Goal: Information Seeking & Learning: Learn about a topic

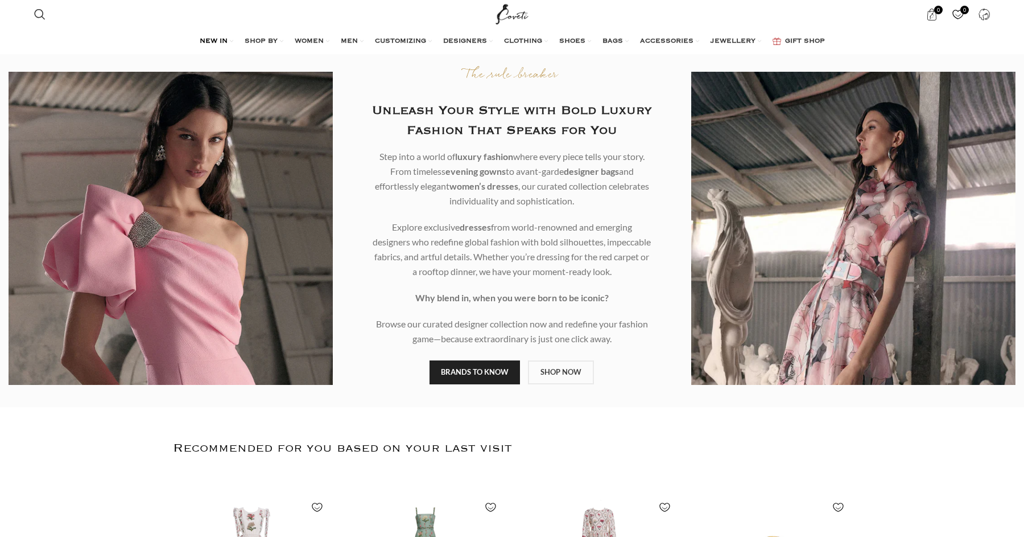
click at [229, 42] on link "NEW IN" at bounding box center [217, 41] width 34 height 23
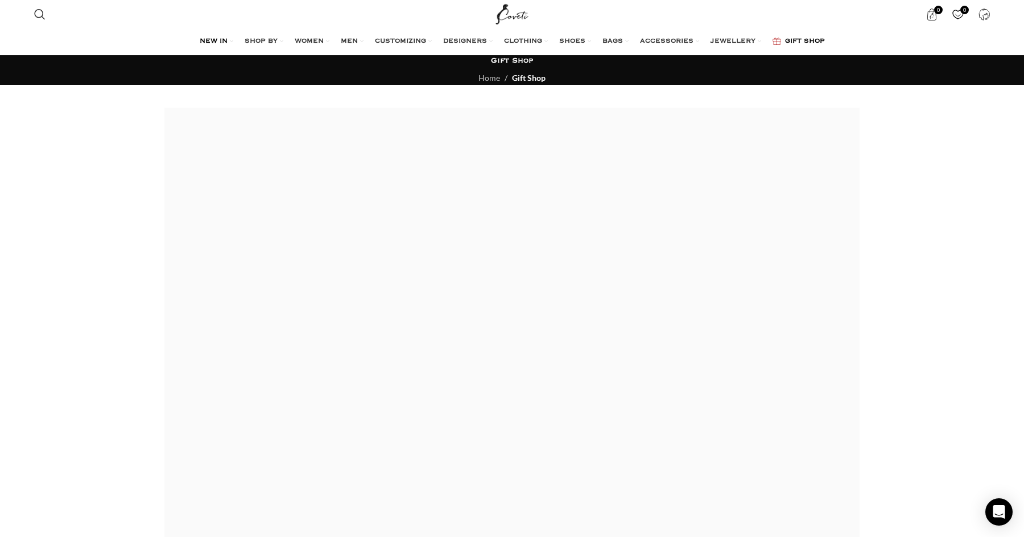
click at [500, 18] on img "Site logo" at bounding box center [512, 14] width 38 height 28
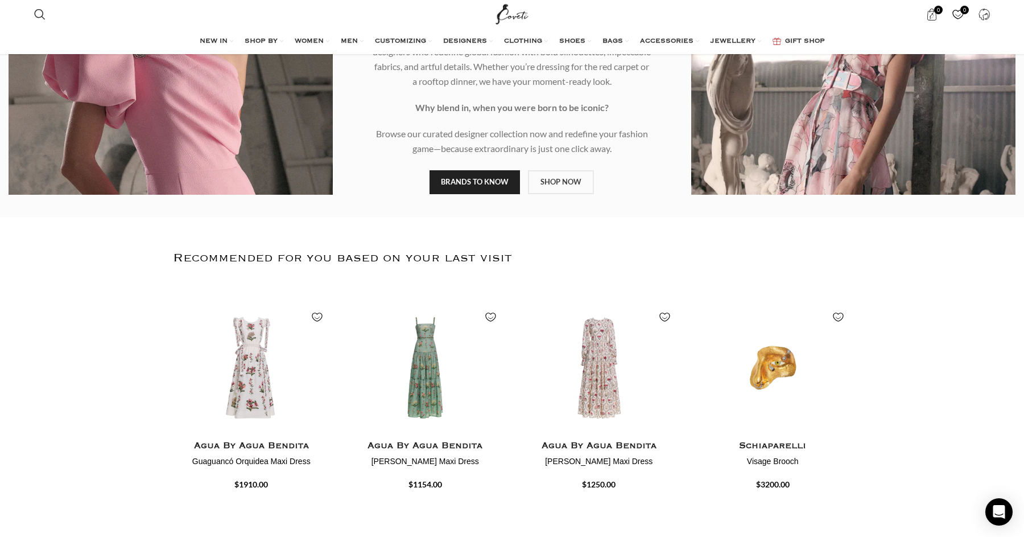
scroll to position [203, 0]
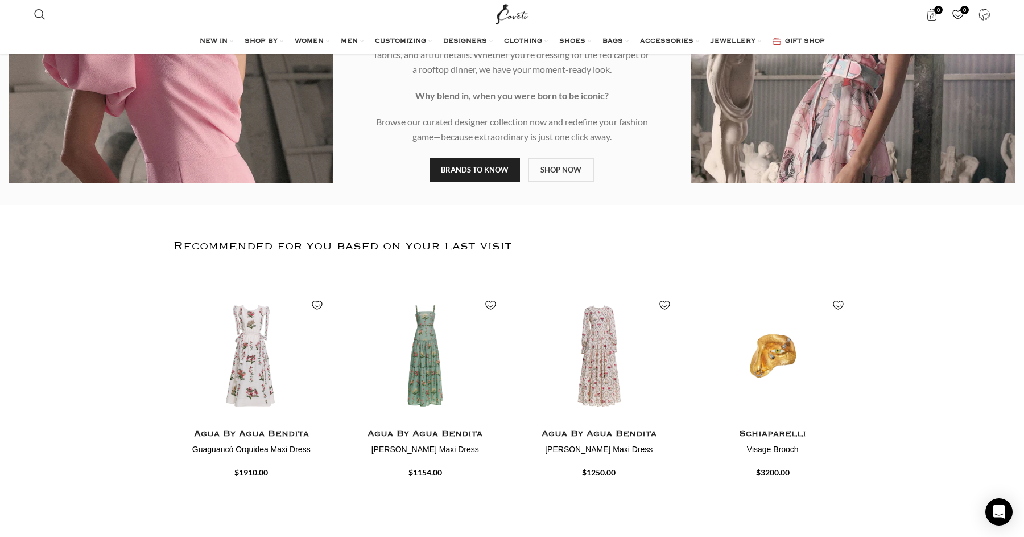
click at [546, 170] on link "SHOP NOW" at bounding box center [561, 170] width 66 height 24
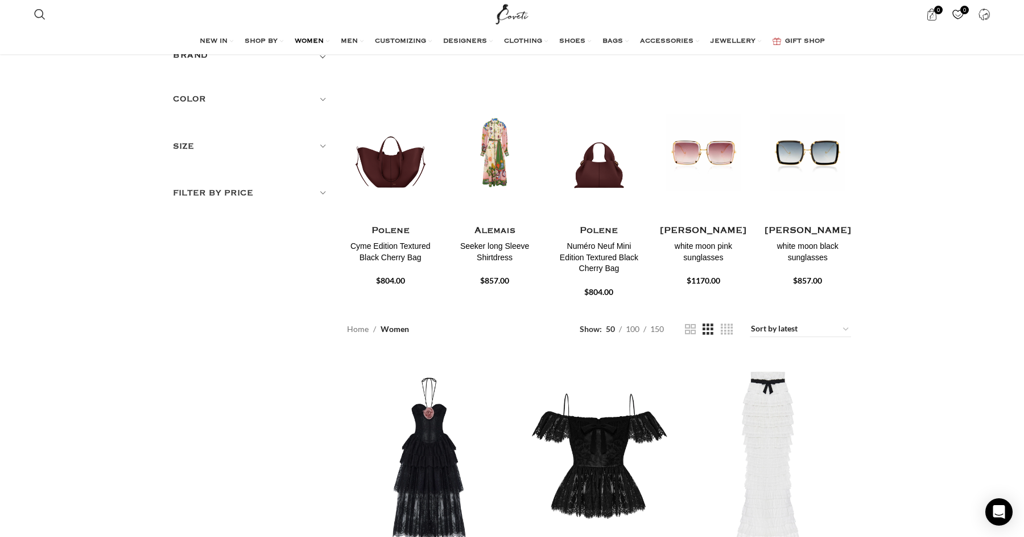
scroll to position [110, 0]
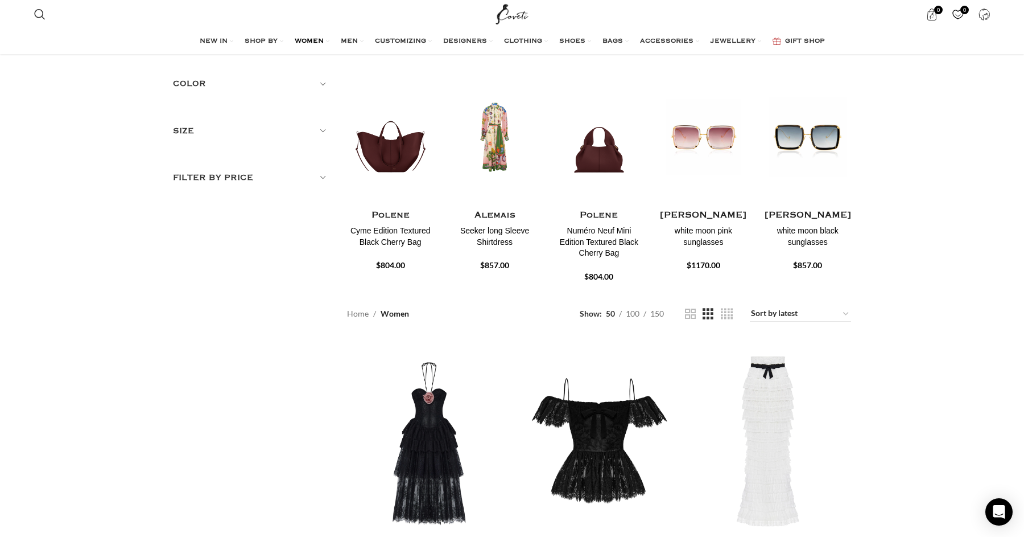
click at [818, 144] on img "5 / 10" at bounding box center [808, 137] width 90 height 141
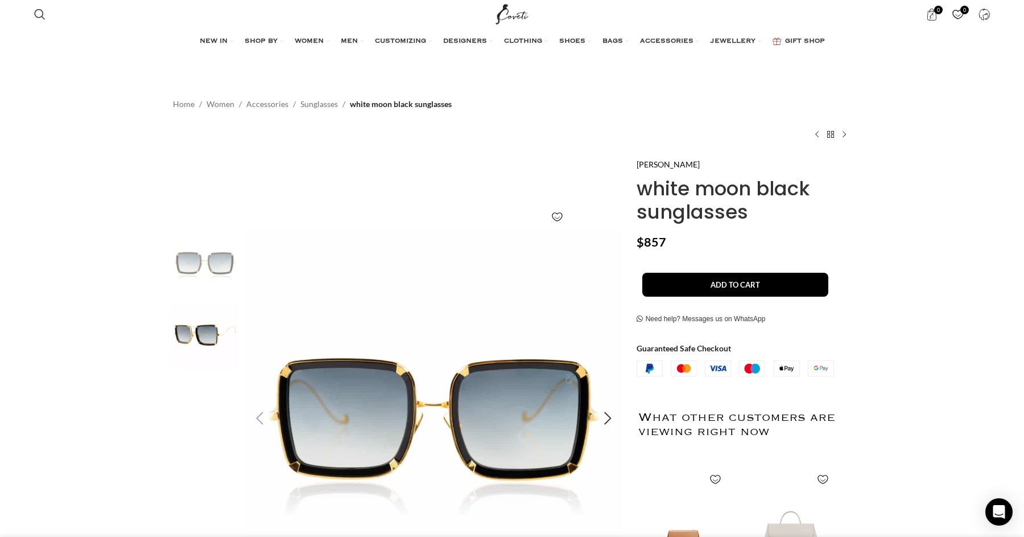
scroll to position [0, 119]
click at [662, 184] on h1 "white moon black sunglasses" at bounding box center [744, 200] width 214 height 47
click at [687, 191] on h1 "white moon black sunglasses" at bounding box center [744, 200] width 214 height 47
click at [675, 167] on link "[PERSON_NAME]" at bounding box center [668, 164] width 63 height 13
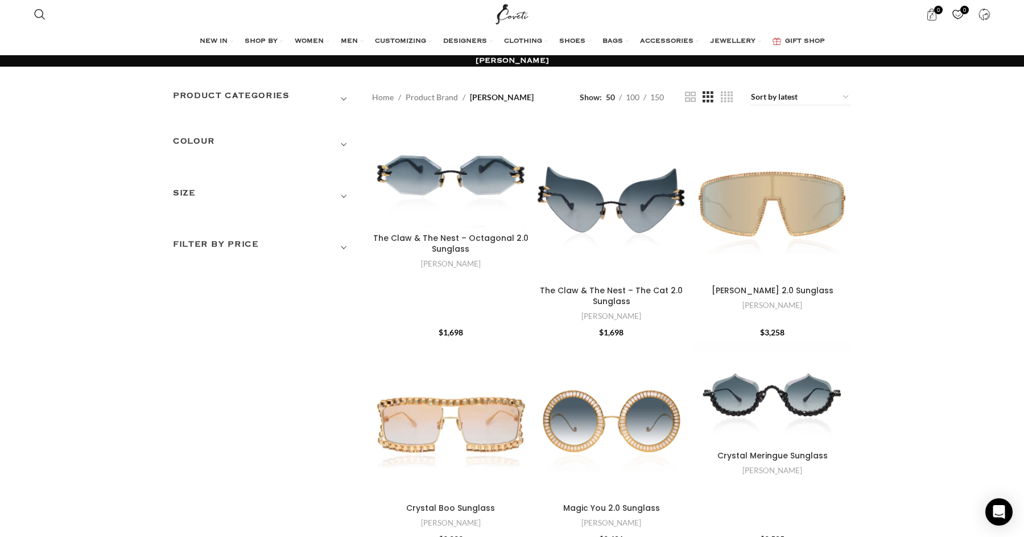
click at [343, 142] on h3 "COLOUR" at bounding box center [264, 144] width 182 height 19
click at [343, 192] on h3 "SIZE" at bounding box center [264, 196] width 182 height 19
click at [997, 509] on icon "Open Intercom Messenger" at bounding box center [998, 511] width 13 height 15
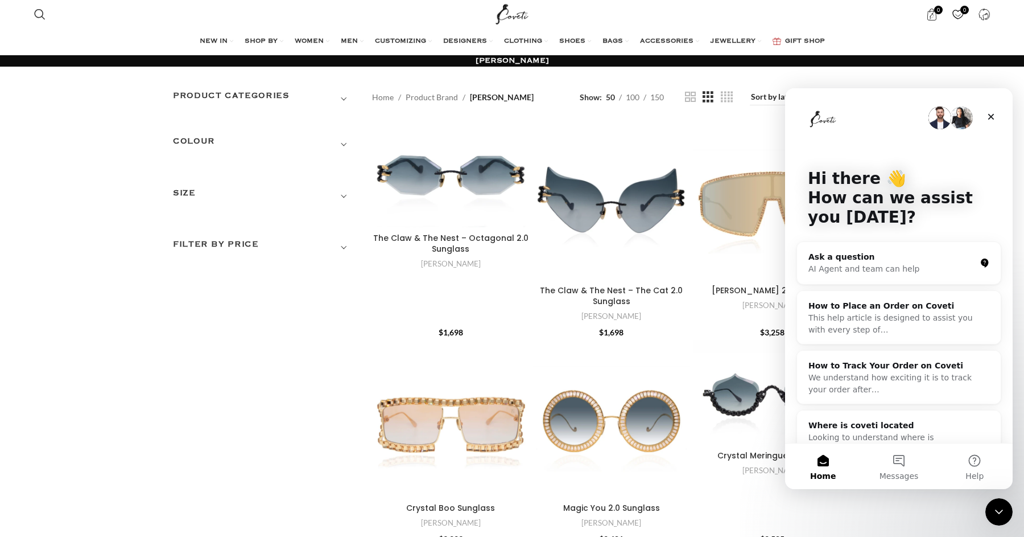
click at [996, 508] on icon "Close Intercom Messenger" at bounding box center [999, 512] width 14 height 14
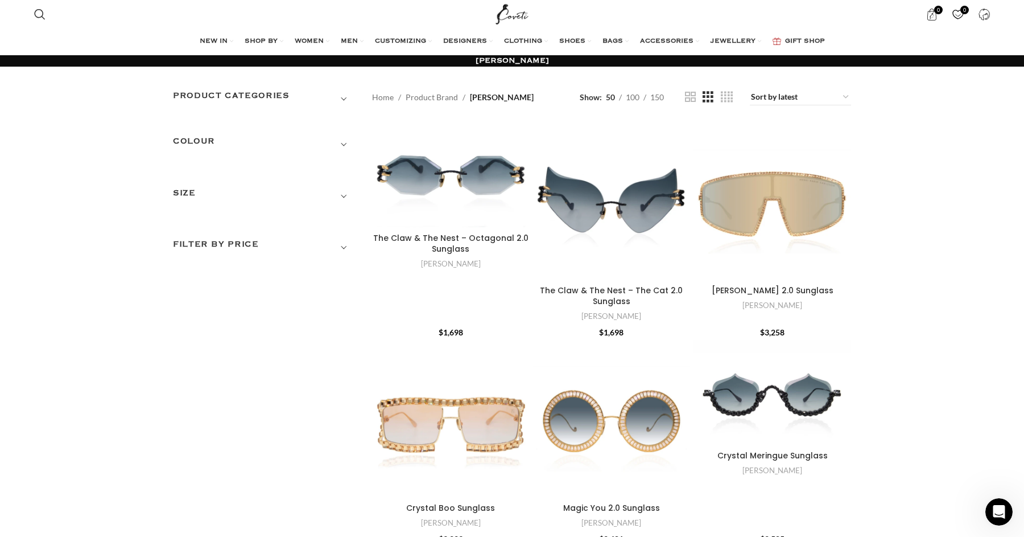
click at [960, 295] on span "Show sidebar" at bounding box center [512, 268] width 1024 height 537
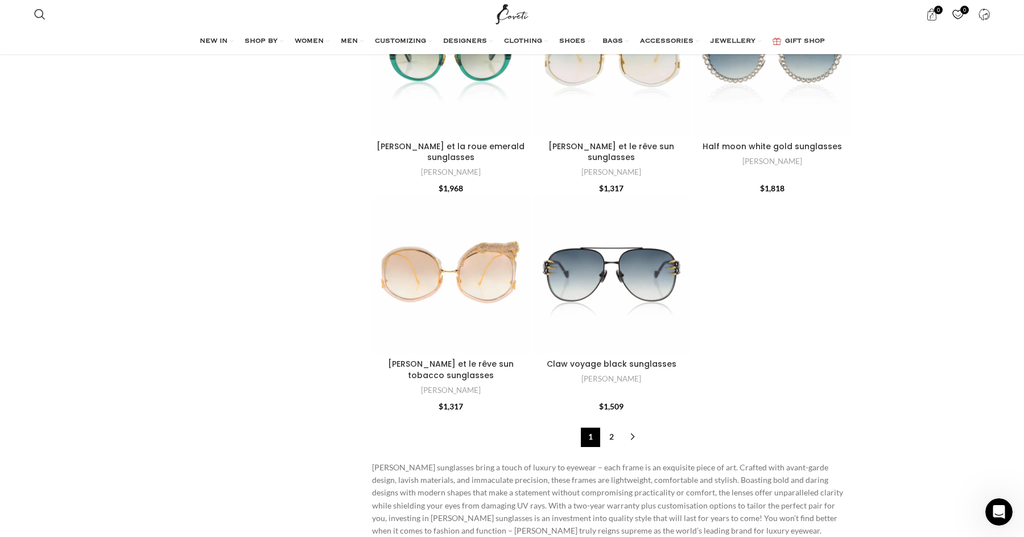
scroll to position [3847, 0]
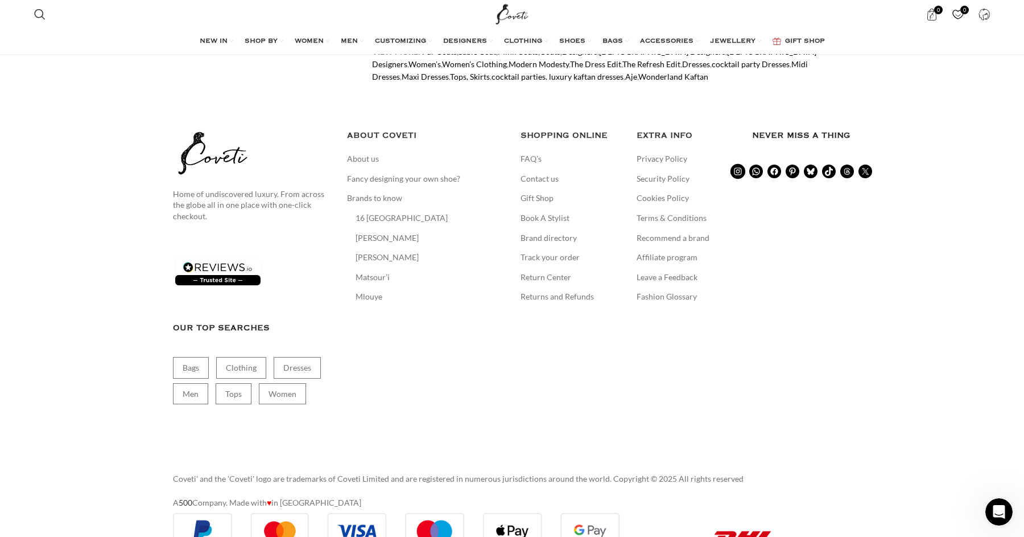
click at [739, 168] on icon at bounding box center [738, 171] width 7 height 7
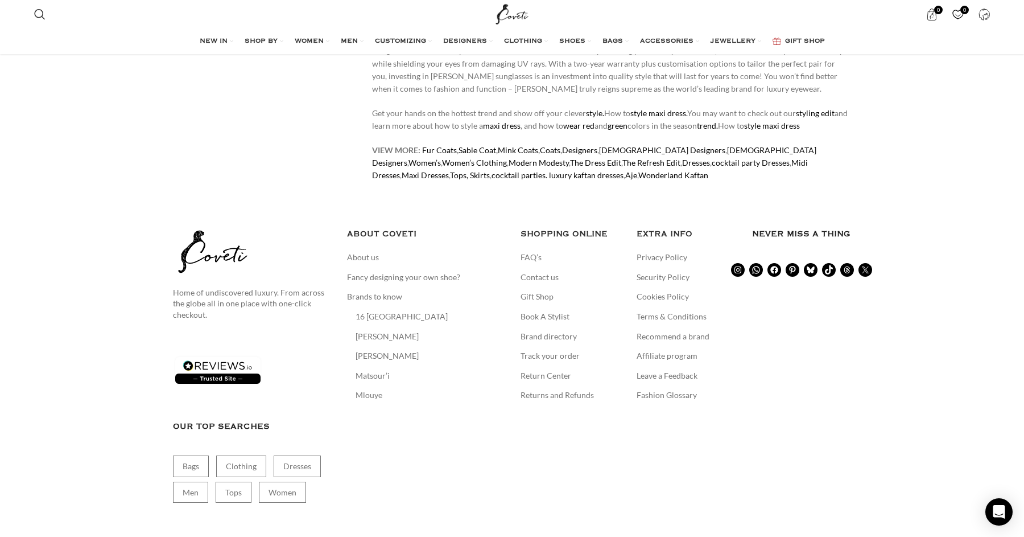
scroll to position [3847, 0]
